Goal: Information Seeking & Learning: Find specific fact

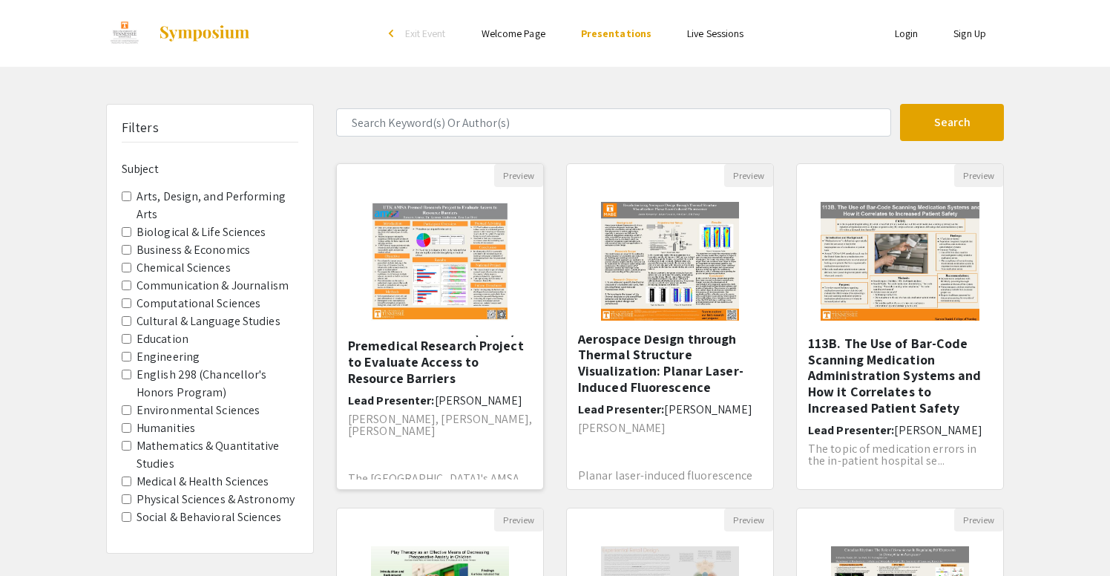
scroll to position [42, 0]
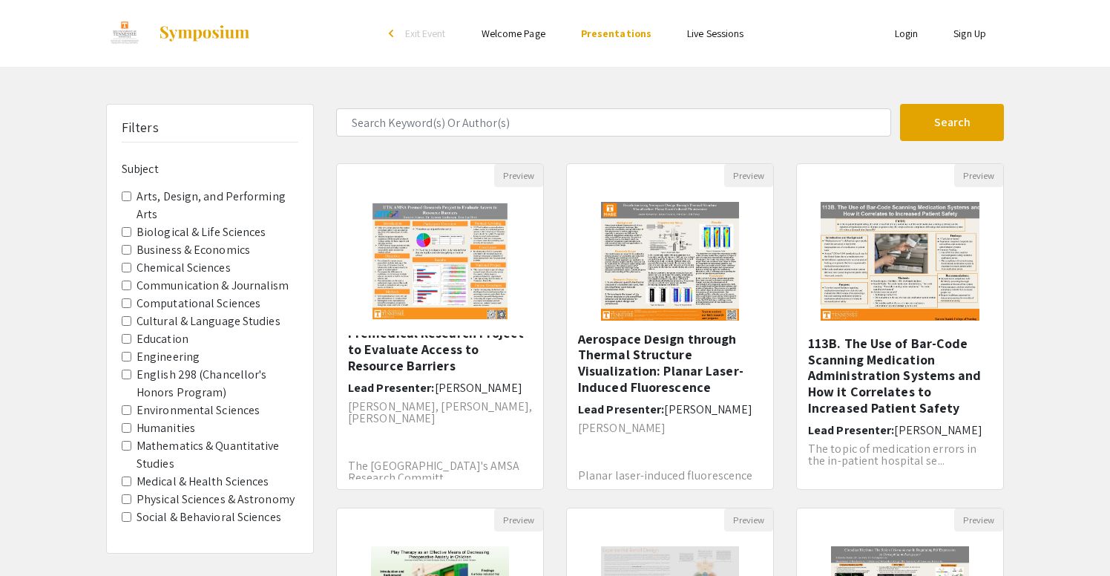
click at [128, 352] on input "Engineering" at bounding box center [127, 357] width 10 height 10
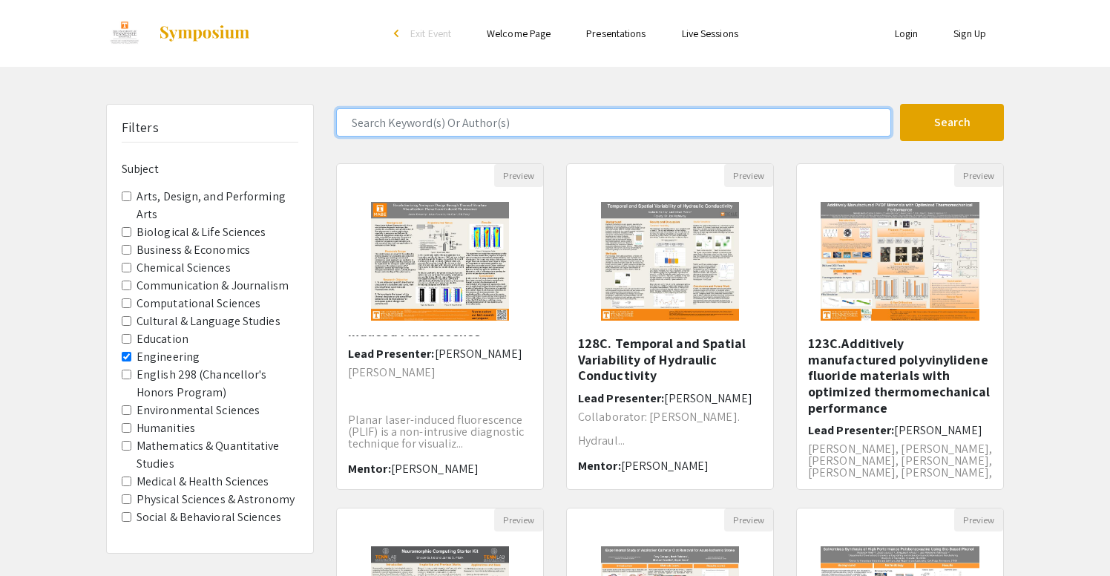
click at [637, 114] on input "Search Keyword(s) Or Author(s)" at bounding box center [613, 122] width 555 height 28
click at [952, 122] on button "Search" at bounding box center [952, 122] width 104 height 37
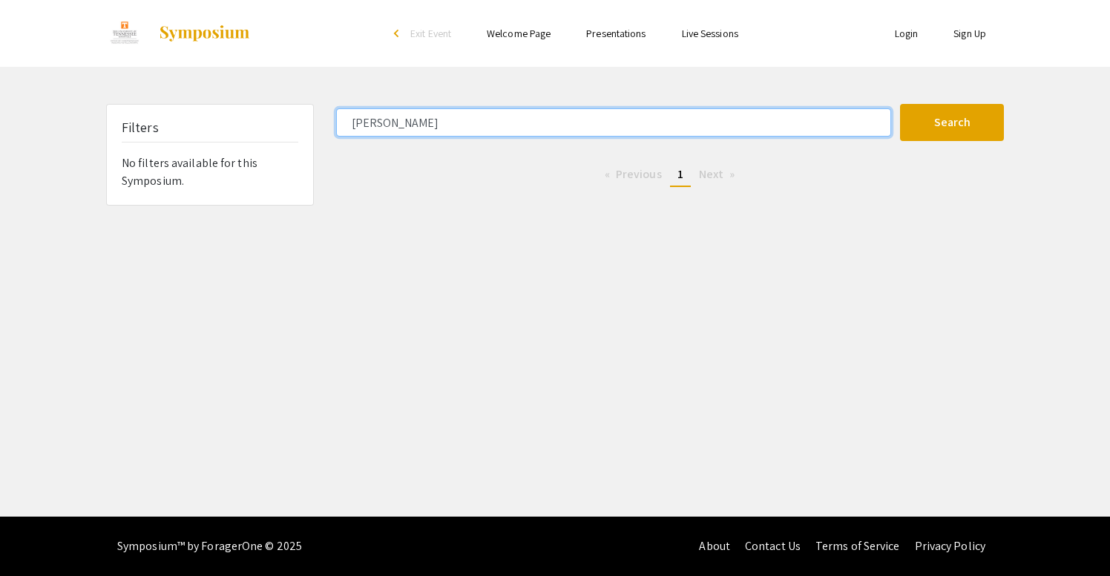
click at [451, 118] on input "[PERSON_NAME]" at bounding box center [613, 122] width 555 height 28
type input "J"
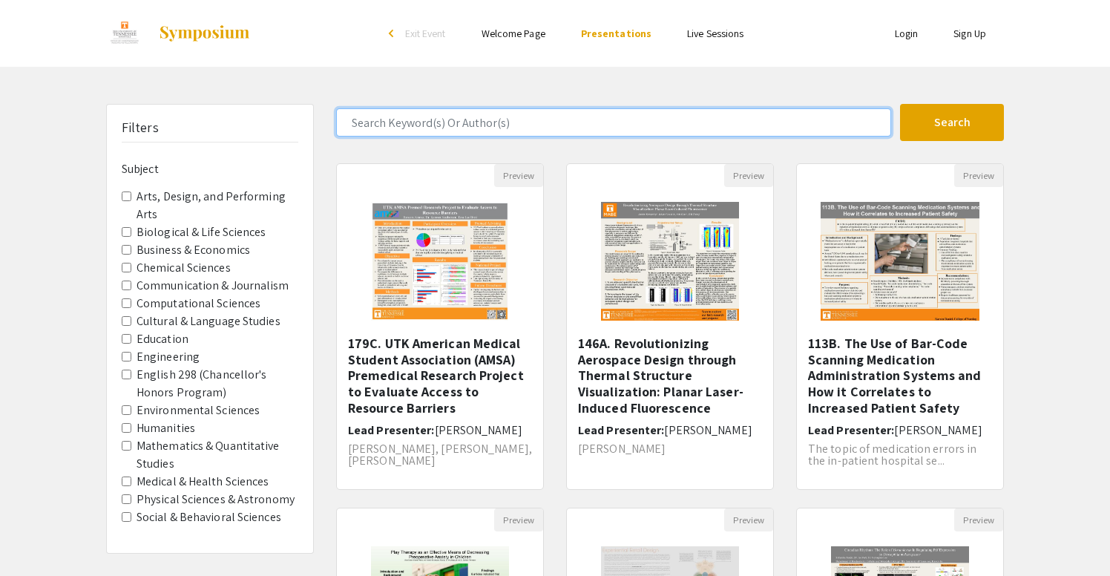
drag, startPoint x: 409, startPoint y: 125, endPoint x: 409, endPoint y: 114, distance: 11.1
click at [409, 125] on input "Search Keyword(s) Or Author(s)" at bounding box center [613, 122] width 555 height 28
type input "[PERSON_NAME]"
click at [952, 122] on button "Search" at bounding box center [952, 122] width 104 height 37
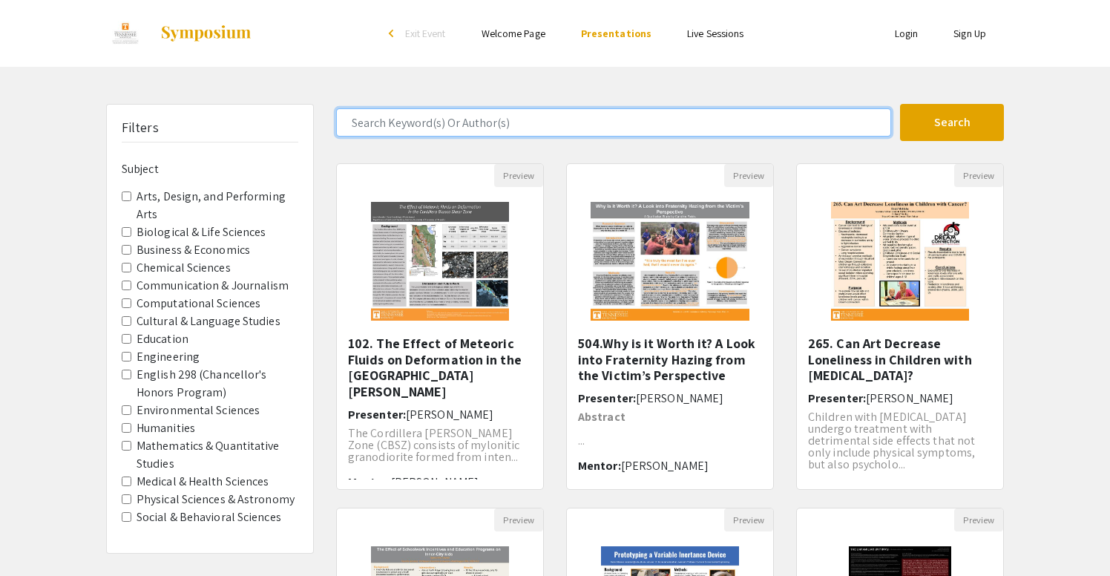
click at [508, 128] on input "Search Keyword(s) Or Author(s)" at bounding box center [613, 122] width 555 height 28
type input "[PERSON_NAME]"
click at [952, 122] on button "Search" at bounding box center [952, 122] width 104 height 37
